Goal: Information Seeking & Learning: Check status

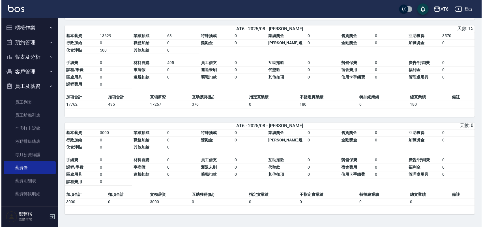
scroll to position [432, 0]
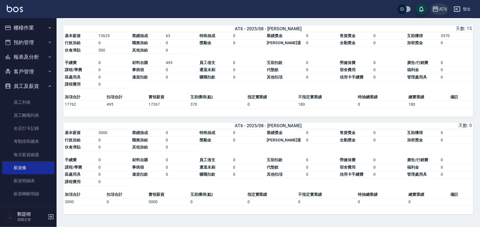
click at [438, 10] on icon "button" at bounding box center [435, 9] width 7 height 7
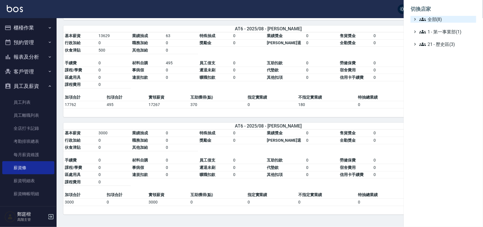
click at [436, 19] on span "全部(8)" at bounding box center [446, 19] width 55 height 7
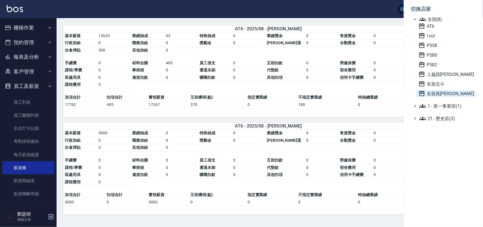
click at [444, 94] on span "名留員[PERSON_NAME]" at bounding box center [445, 93] width 55 height 7
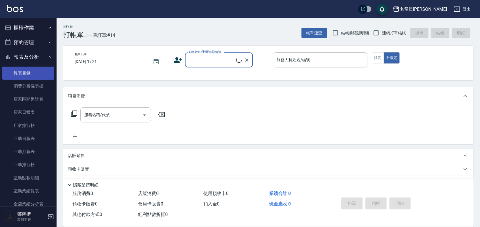
click at [26, 57] on button "報表及分析" at bounding box center [28, 56] width 52 height 15
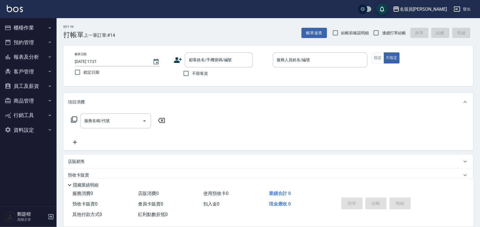
click at [37, 88] on button "員工及薪資" at bounding box center [28, 86] width 52 height 15
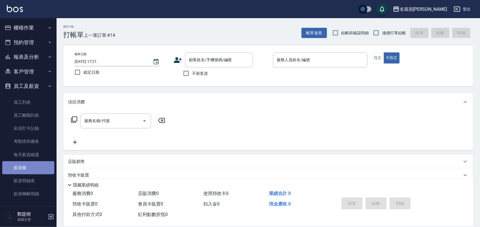
click at [43, 168] on link "薪資條" at bounding box center [28, 167] width 52 height 13
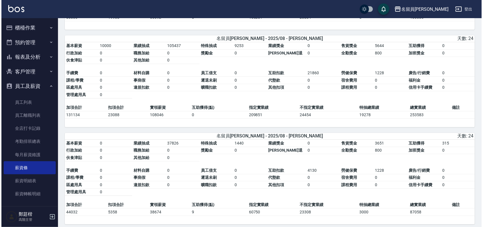
scroll to position [2103, 0]
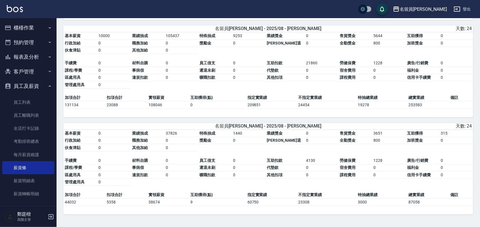
click at [426, 4] on div "名留員林中正 登出" at bounding box center [240, 9] width 480 height 18
click at [426, 4] on button "名留員林中正" at bounding box center [420, 9] width 59 height 12
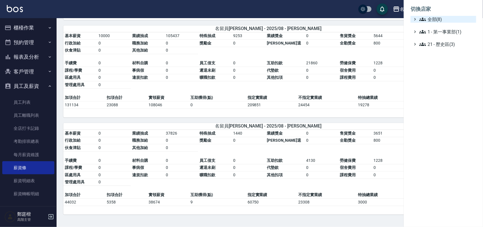
click at [436, 21] on span "全部(8)" at bounding box center [446, 19] width 55 height 7
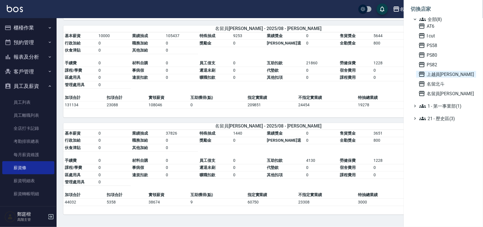
click at [447, 75] on span "上越員林" at bounding box center [445, 74] width 55 height 7
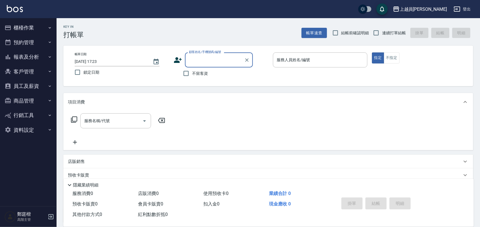
click at [21, 83] on button "員工及薪資" at bounding box center [28, 86] width 52 height 15
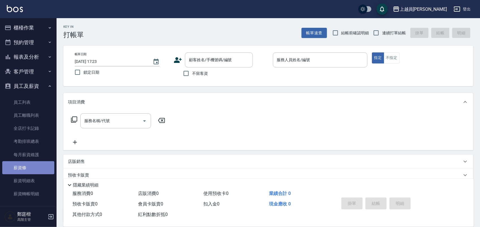
click at [47, 166] on link "薪資條" at bounding box center [28, 167] width 52 height 13
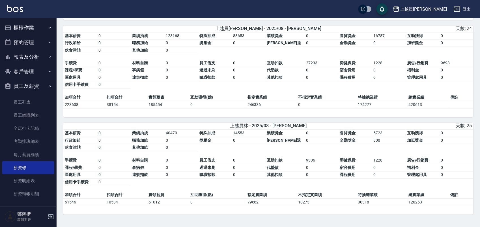
scroll to position [1611, 0]
click at [400, 10] on icon "button" at bounding box center [396, 9] width 7 height 7
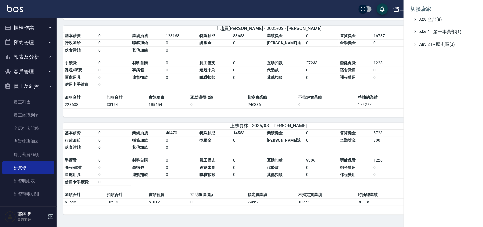
click at [354, 109] on div at bounding box center [241, 113] width 483 height 227
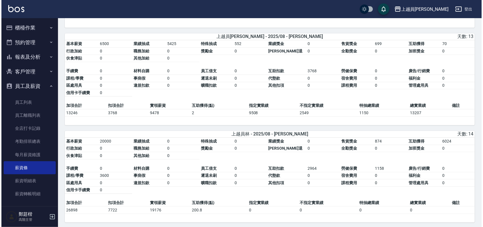
scroll to position [0, 0]
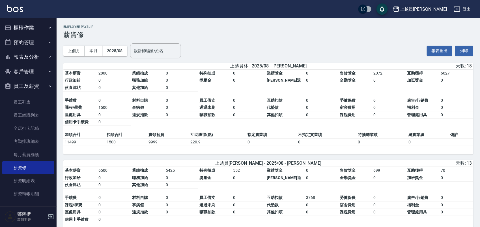
click at [435, 13] on button "上越員林" at bounding box center [420, 9] width 59 height 12
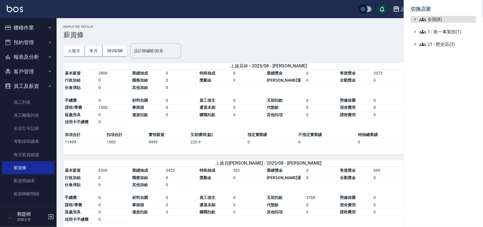
click at [445, 23] on ul "全部(8) 1 - 第一事業部(1) 21 - 歷史區(3)" at bounding box center [443, 32] width 66 height 32
click at [454, 20] on span "全部(8)" at bounding box center [446, 19] width 55 height 7
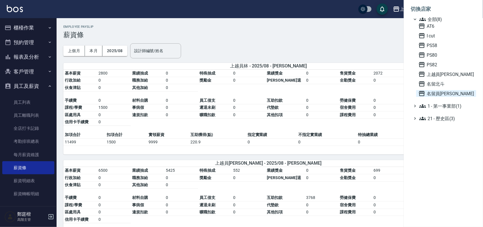
click at [452, 91] on span "名留員林中正" at bounding box center [445, 93] width 55 height 7
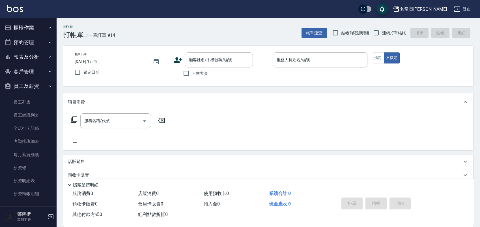
click at [39, 165] on link "薪資條" at bounding box center [28, 167] width 52 height 13
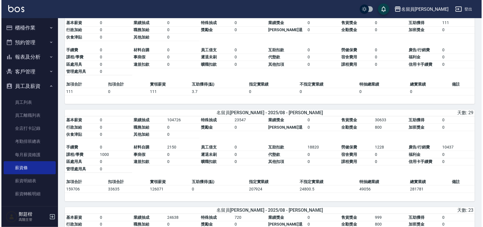
scroll to position [1219, 0]
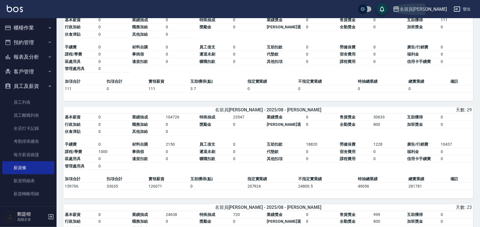
click at [426, 11] on div "名留員[PERSON_NAME]" at bounding box center [423, 9] width 47 height 7
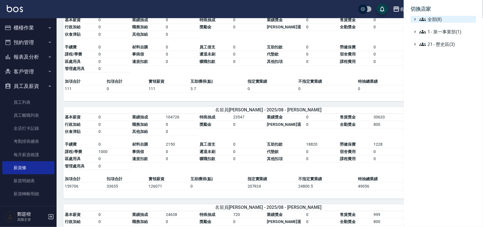
click at [428, 20] on span "全部(8)" at bounding box center [446, 19] width 55 height 7
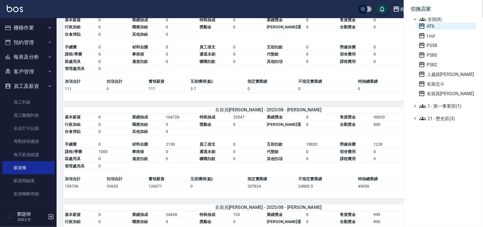
click at [430, 28] on span "AT6" at bounding box center [445, 26] width 55 height 7
